Goal: Transaction & Acquisition: Book appointment/travel/reservation

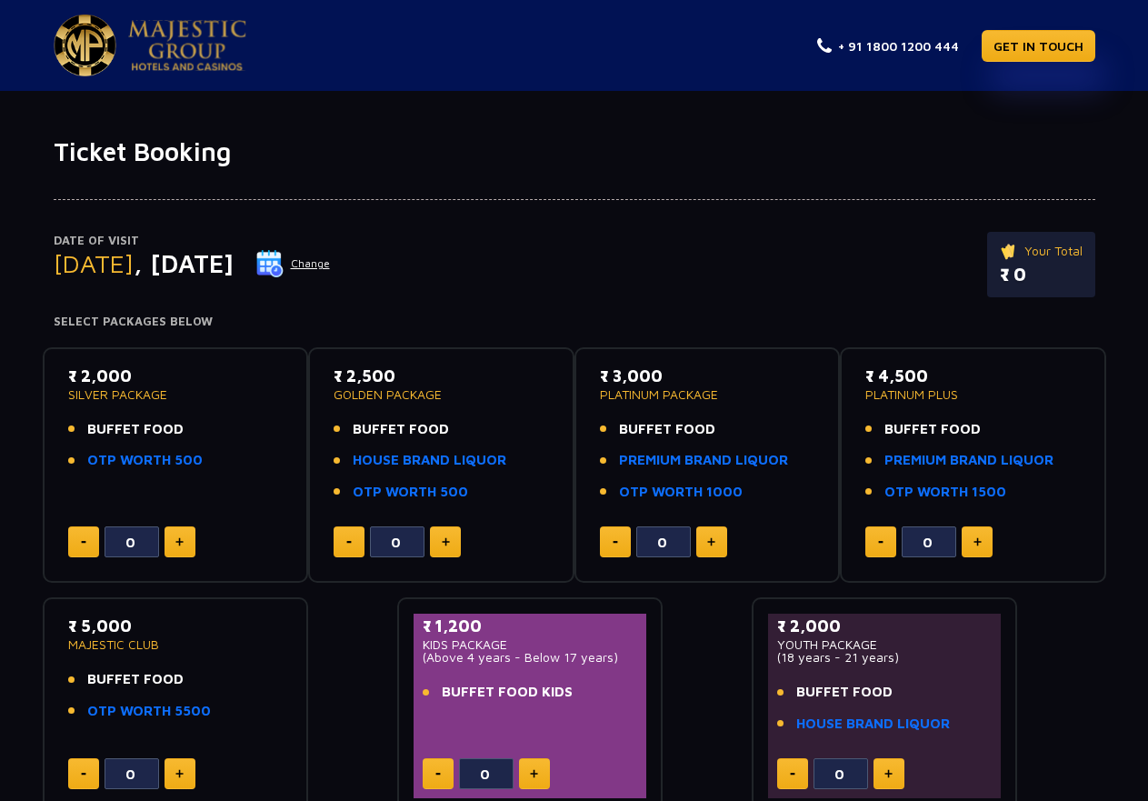
scroll to position [91, 0]
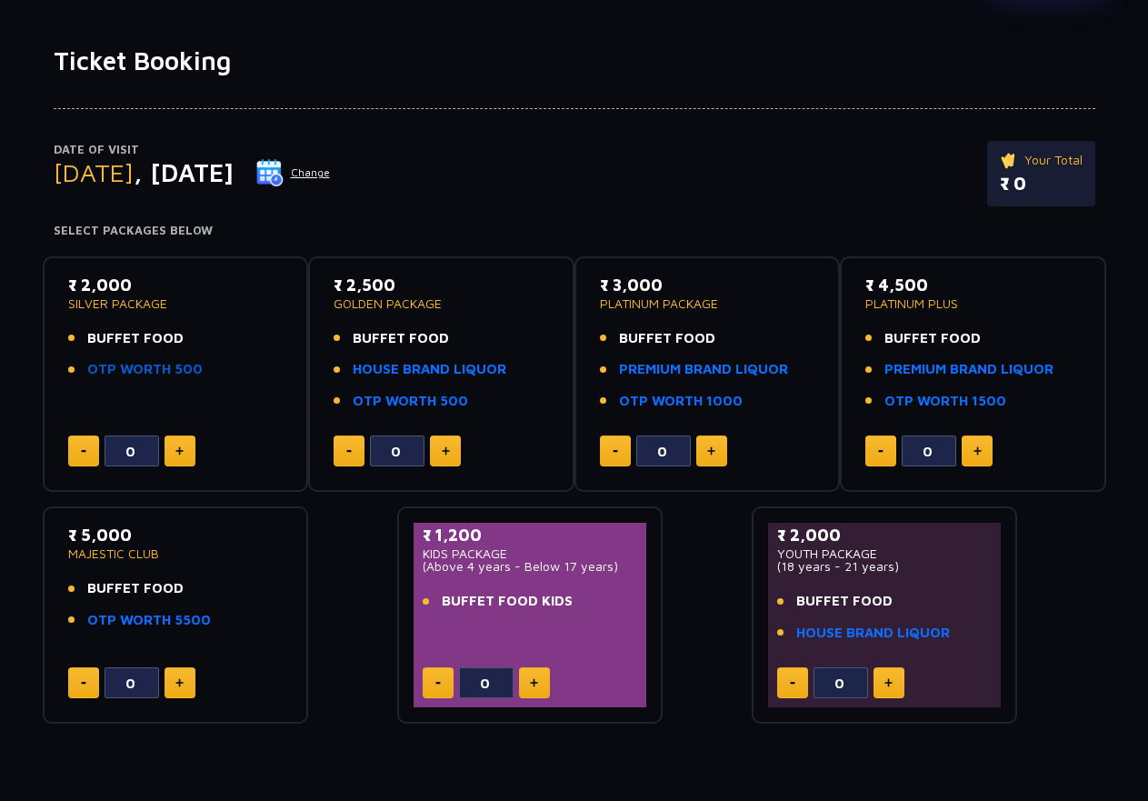
click at [160, 367] on link "OTP WORTH 500" at bounding box center [144, 369] width 115 height 21
click at [796, 552] on p "YOUTH PACKAGE" at bounding box center [884, 553] width 215 height 13
click at [140, 355] on ul "BUFFET FOOD OTP WORTH 500" at bounding box center [175, 354] width 215 height 52
click at [366, 302] on p "GOLDEN PACKAGE" at bounding box center [441, 303] width 215 height 13
click at [736, 322] on div "₹ 3,000 PLATINUM PACKAGE BUFFET FOOD PREMIUM BRAND LIQUOR OTP WORTH 1000" at bounding box center [707, 348] width 215 height 150
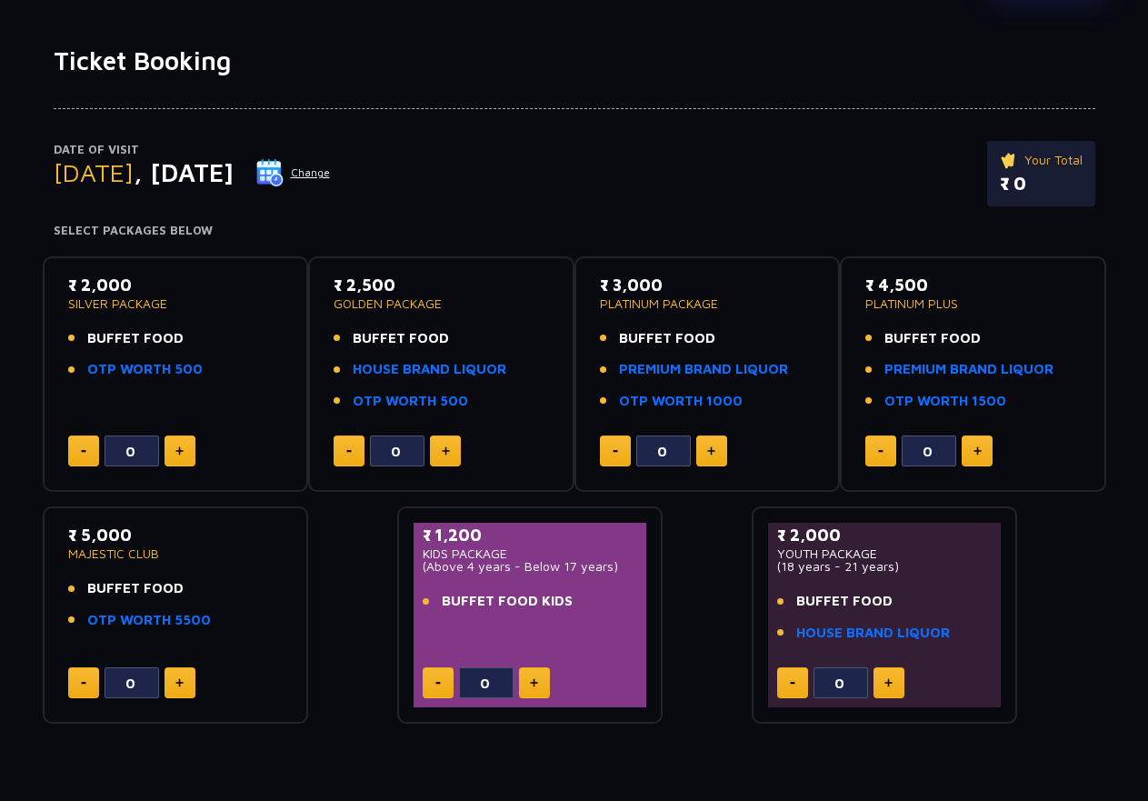
click at [691, 297] on p "PLATINUM PACKAGE" at bounding box center [707, 303] width 215 height 13
click at [622, 297] on p "PLATINUM PACKAGE" at bounding box center [707, 303] width 215 height 13
click at [696, 315] on div "₹ 3,000 PLATINUM PACKAGE BUFFET FOOD PREMIUM BRAND LIQUOR OTP WORTH 1000" at bounding box center [707, 348] width 215 height 150
click at [646, 373] on link "PREMIUM BRAND LIQUOR" at bounding box center [703, 369] width 169 height 21
